Goal: Information Seeking & Learning: Learn about a topic

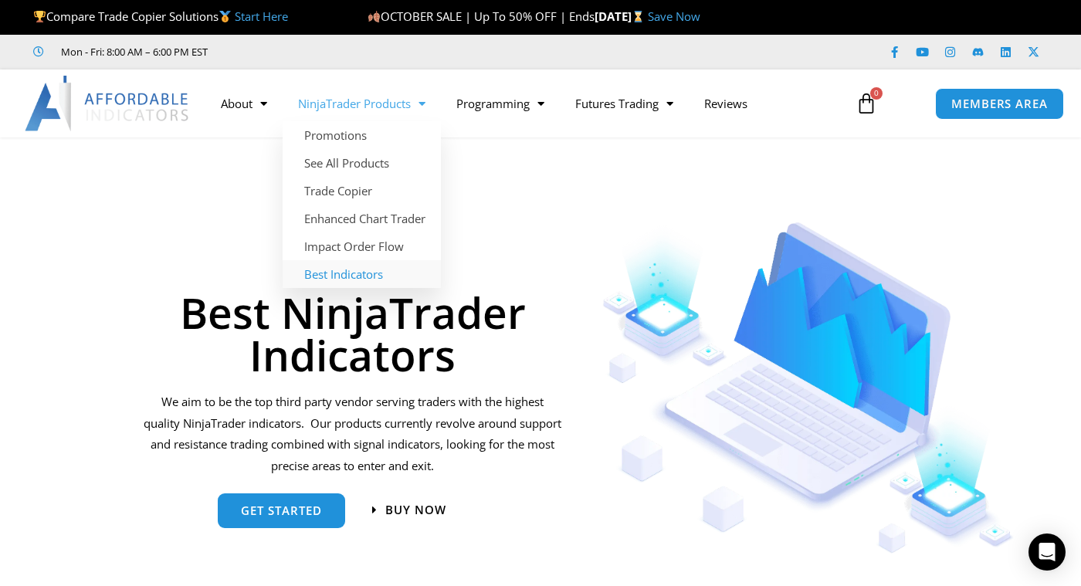
click at [357, 274] on link "Best Indicators" at bounding box center [362, 274] width 158 height 28
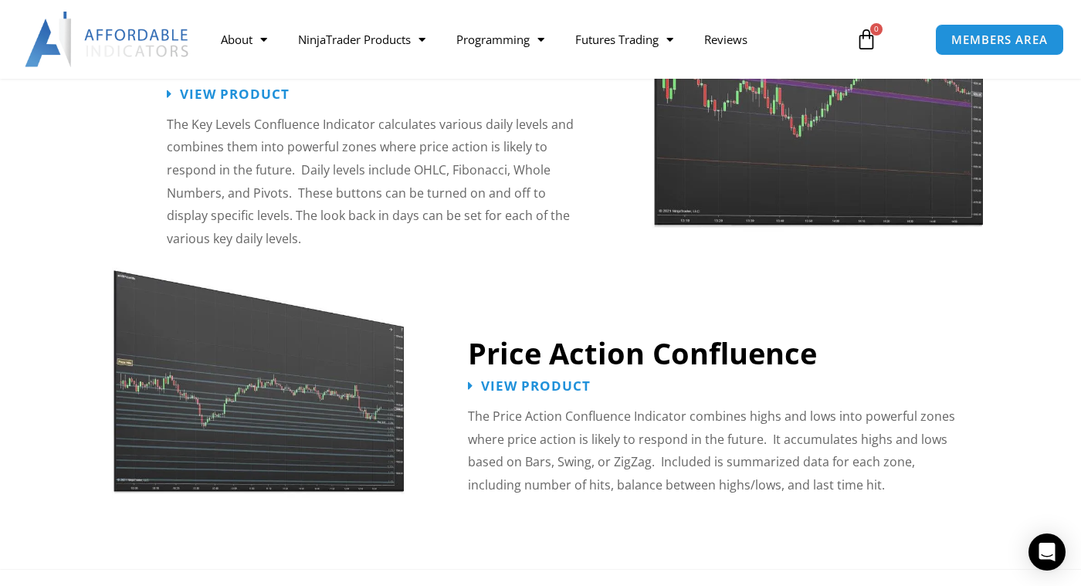
scroll to position [1826, 0]
